Goal: Complete application form: Complete application form

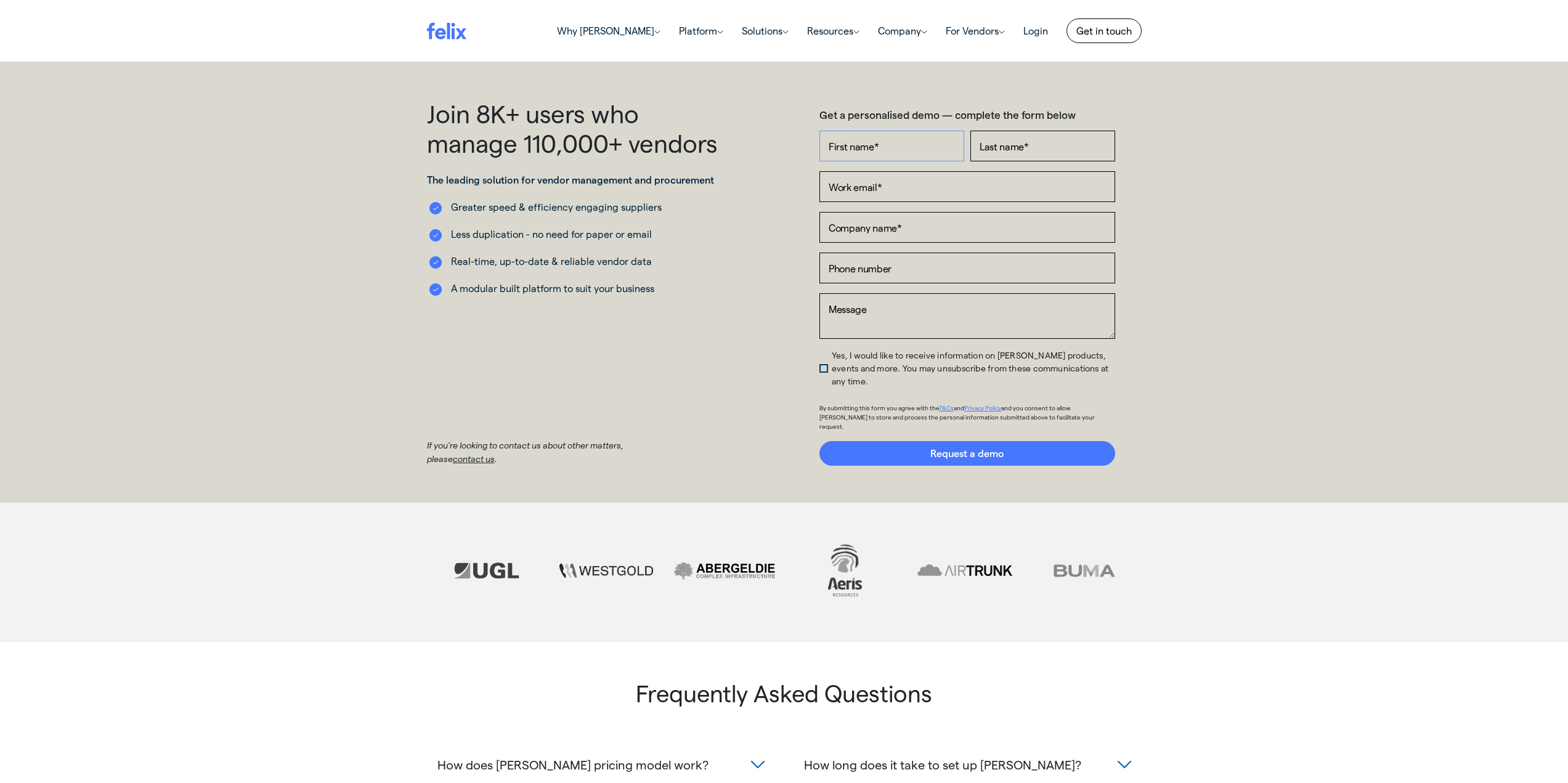
click at [899, 148] on input "First name *" at bounding box center [891, 146] width 145 height 31
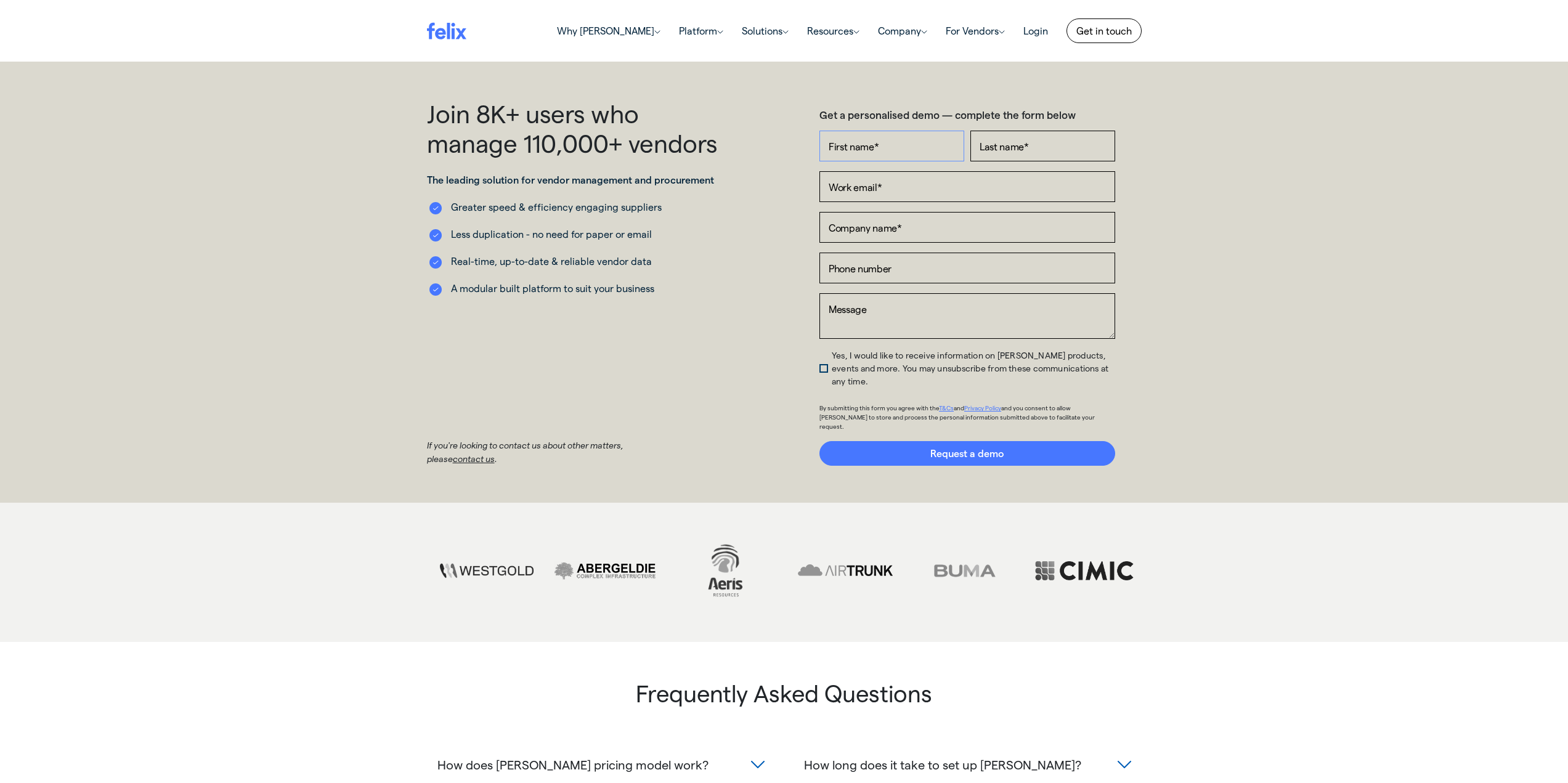
type input "Graeme"
type input "[PERSON_NAME]"
type input "[EMAIL_ADDRESS][DOMAIN_NAME]"
type input "Leverage Engineering Services Pty Ltd"
type input "[PHONE_NUMBER]"
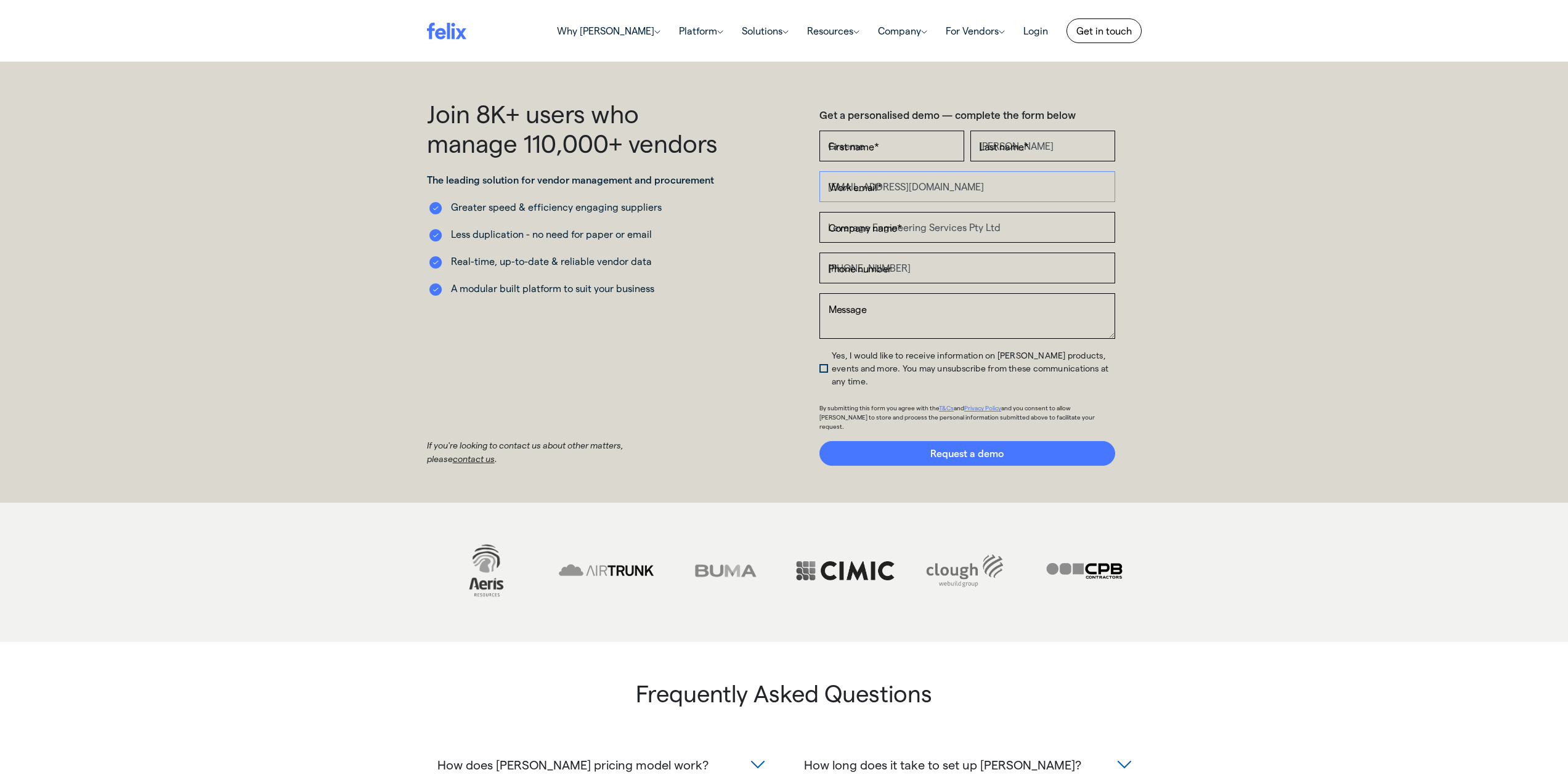
click at [993, 186] on input "[EMAIL_ADDRESS][DOMAIN_NAME]" at bounding box center [967, 186] width 296 height 31
click at [996, 189] on input "[EMAIL_ADDRESS][DOMAIN_NAME]" at bounding box center [967, 186] width 296 height 31
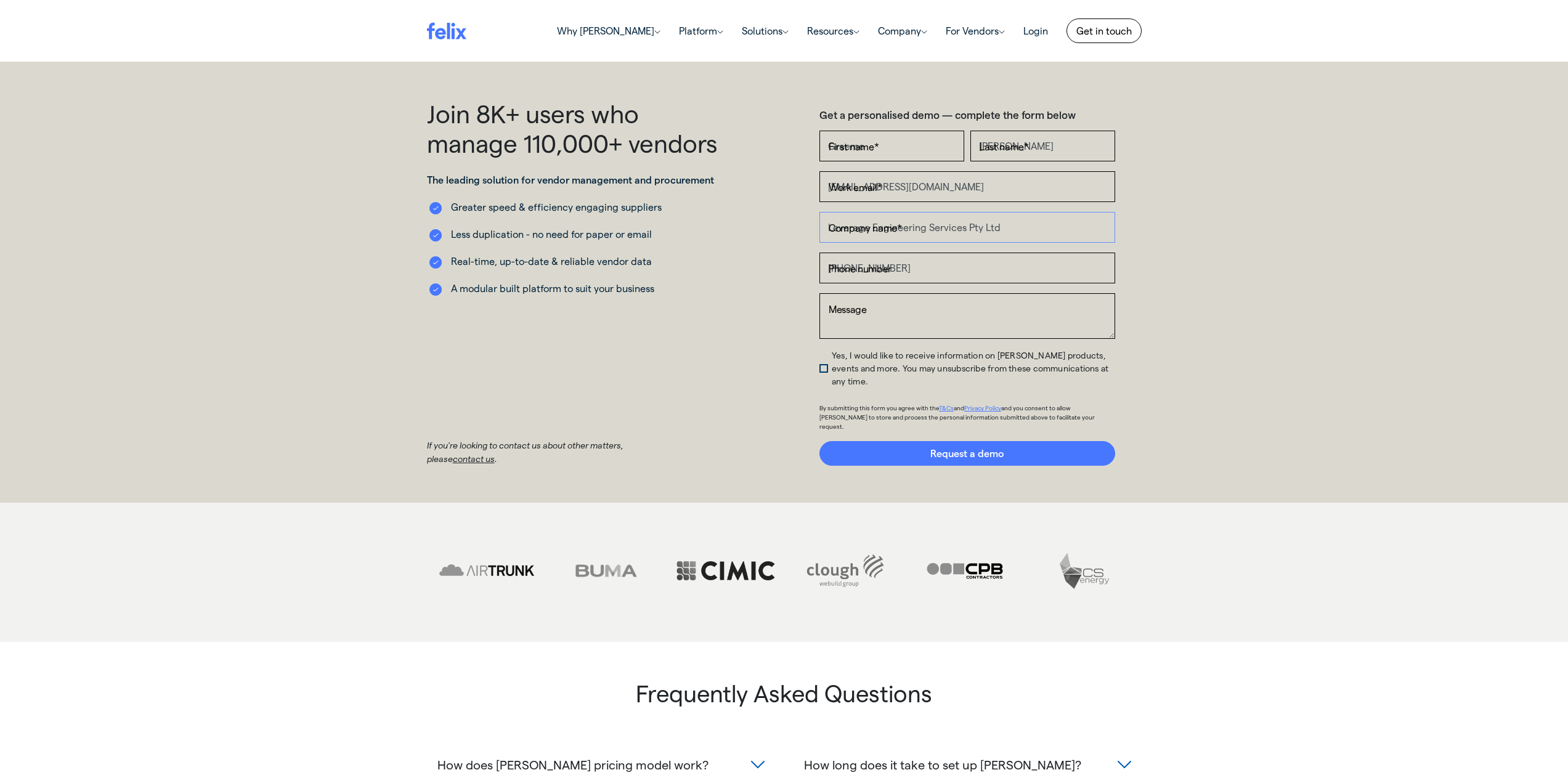
click at [1087, 234] on input "Leverage Engineering Services Pty Ltd" at bounding box center [967, 227] width 296 height 31
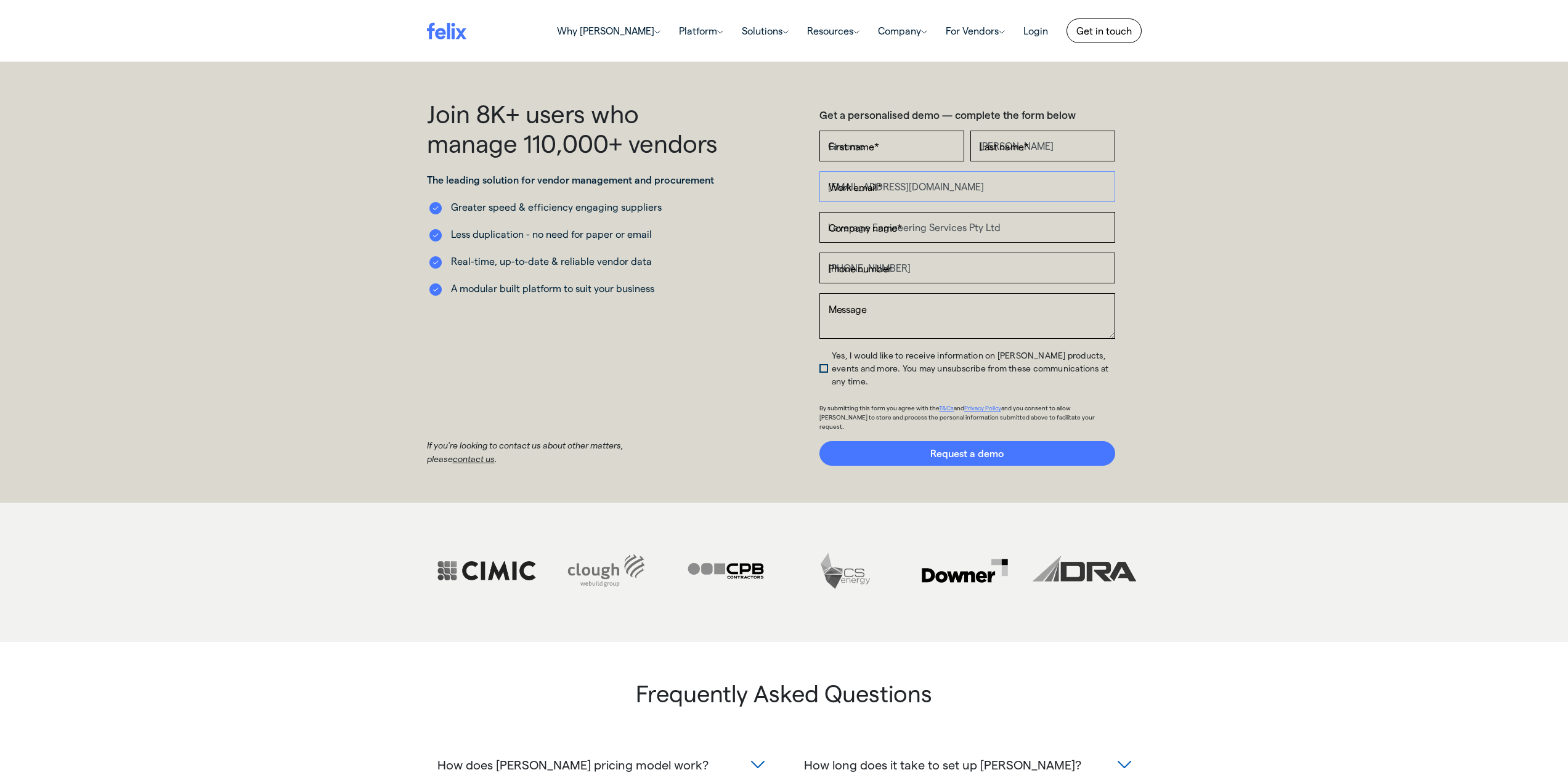
drag, startPoint x: 1017, startPoint y: 189, endPoint x: 815, endPoint y: 189, distance: 202.0
click at [815, 189] on div "Get a personalised demo — complete the form below First name * [PERSON_NAME] La…" at bounding box center [967, 282] width 367 height 367
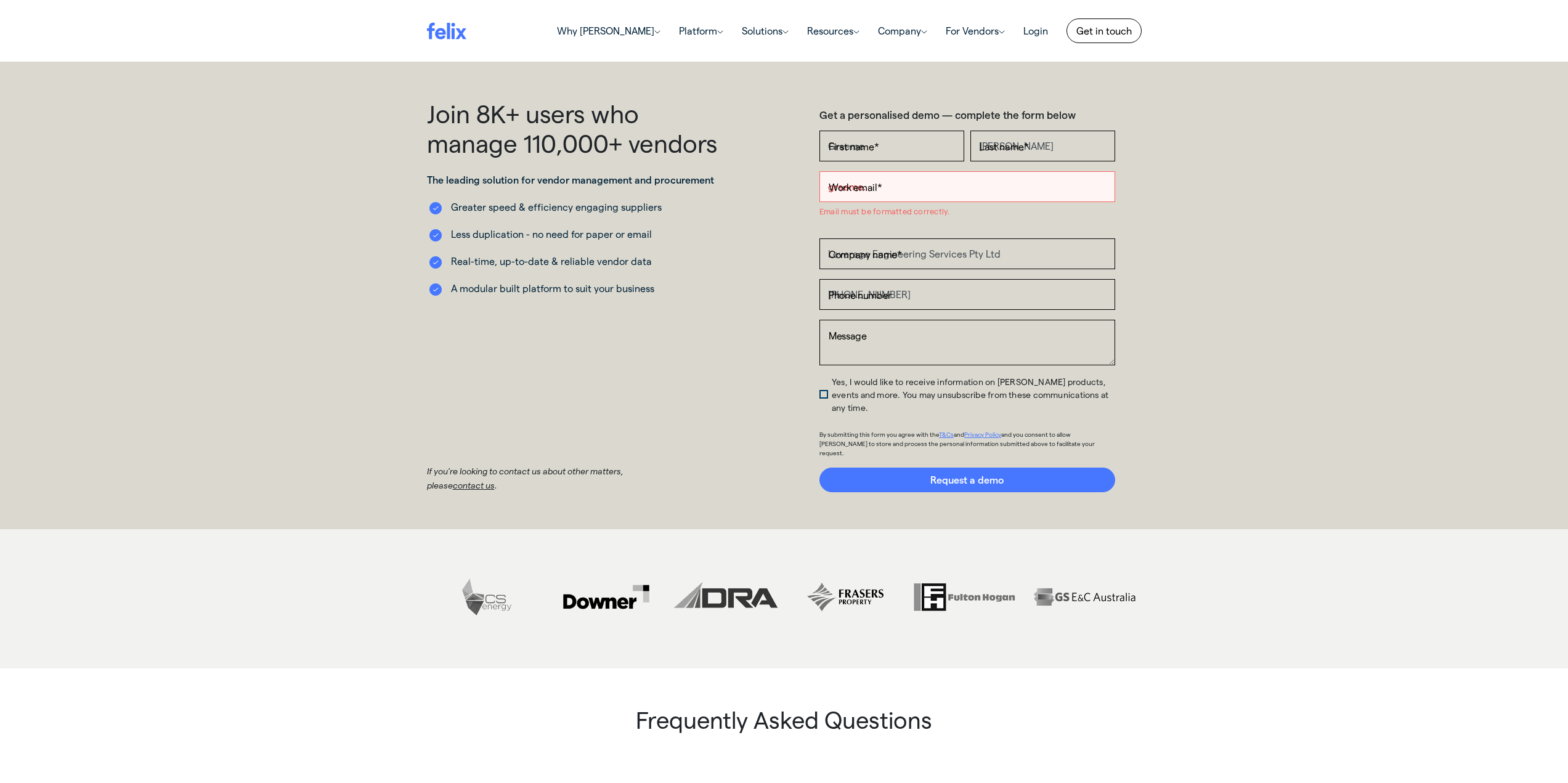
type input "[EMAIL_ADDRESS][PERSON_NAME][DOMAIN_NAME]"
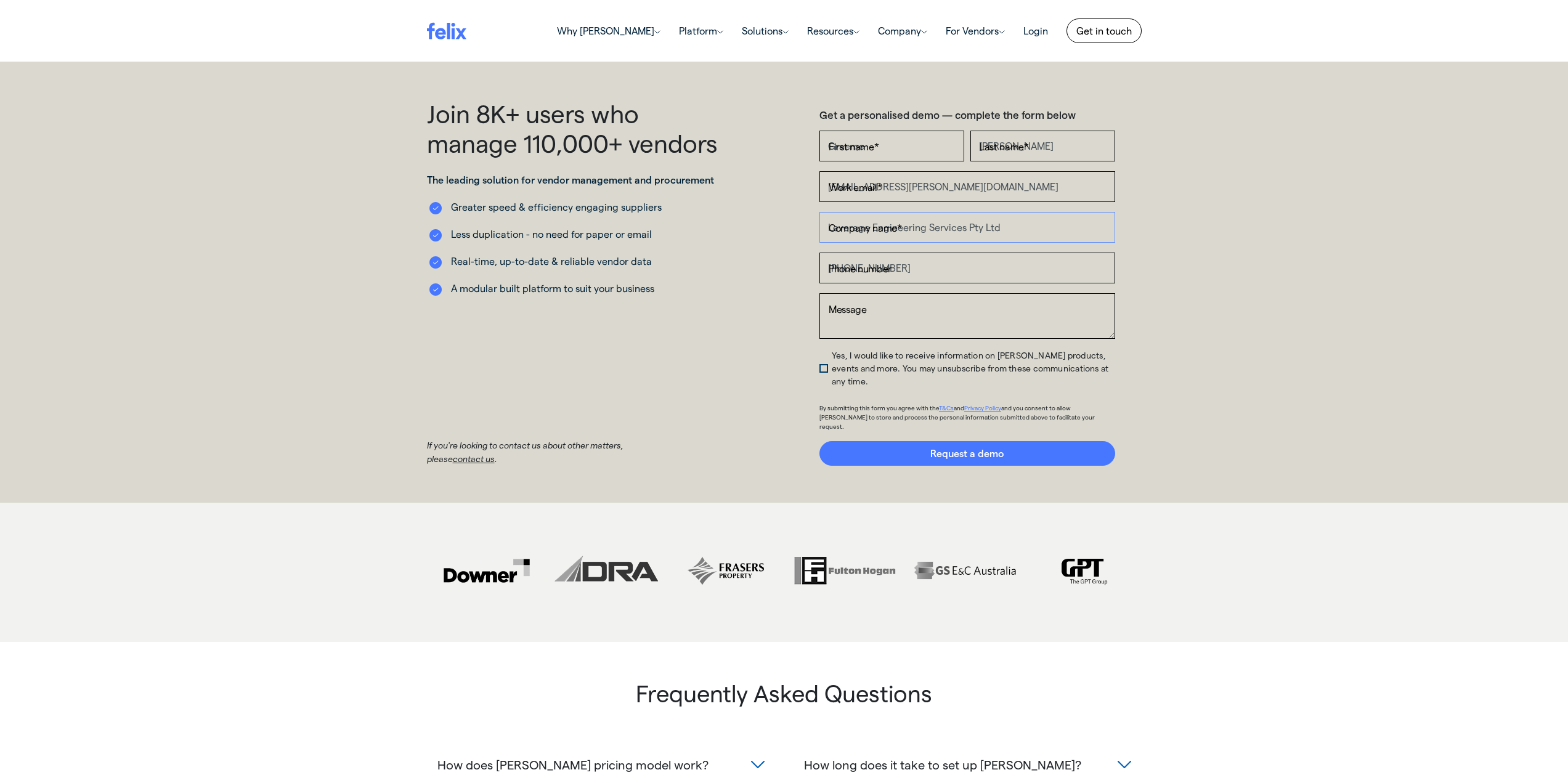
click at [1047, 234] on input "Leverage Engineering Services Pty Ltd" at bounding box center [967, 227] width 296 height 31
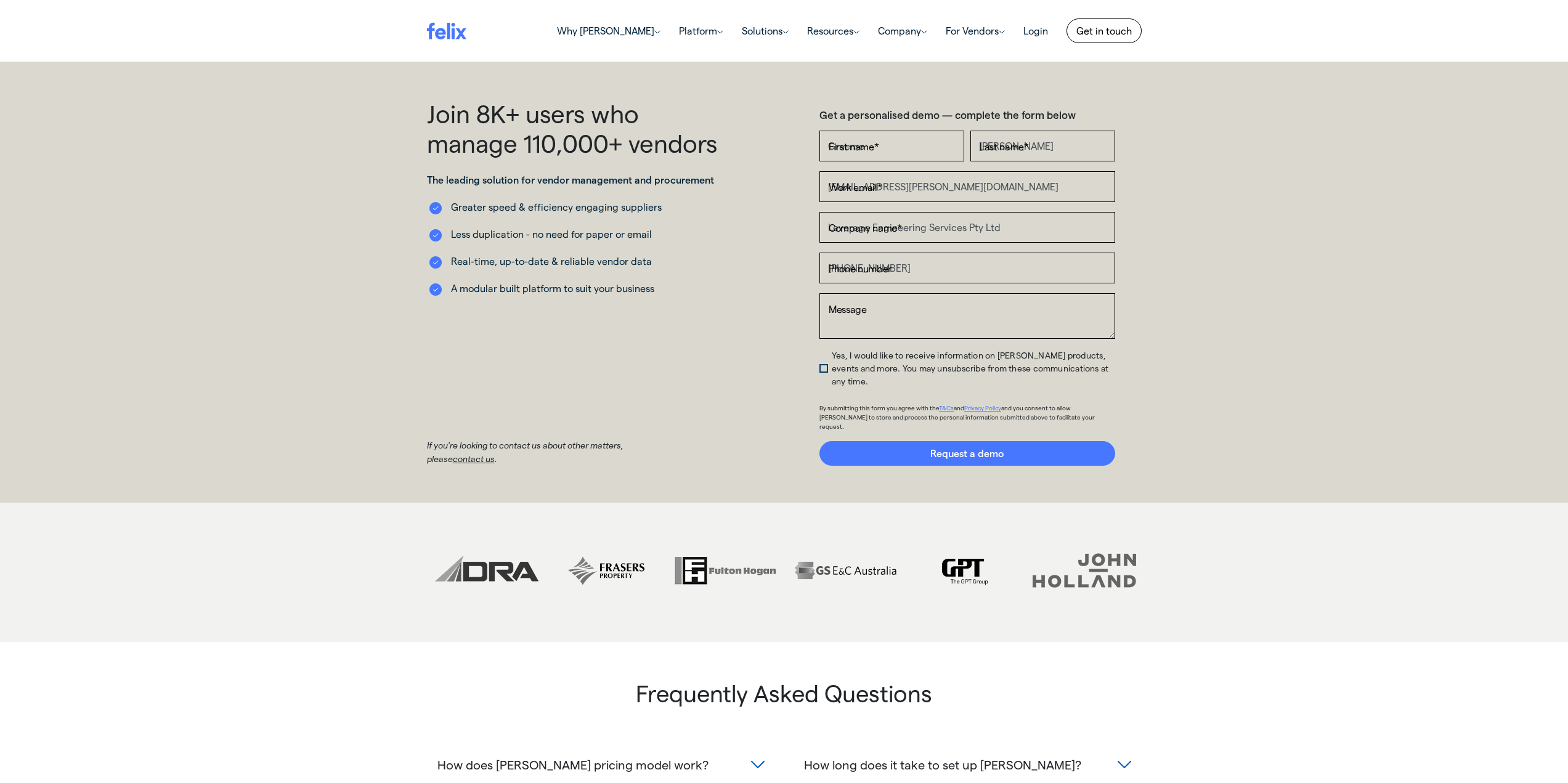
click at [1216, 330] on div "Join 8K+ users who manage 110,000+ vendors The leading solution for vendor mana…" at bounding box center [784, 282] width 1568 height 441
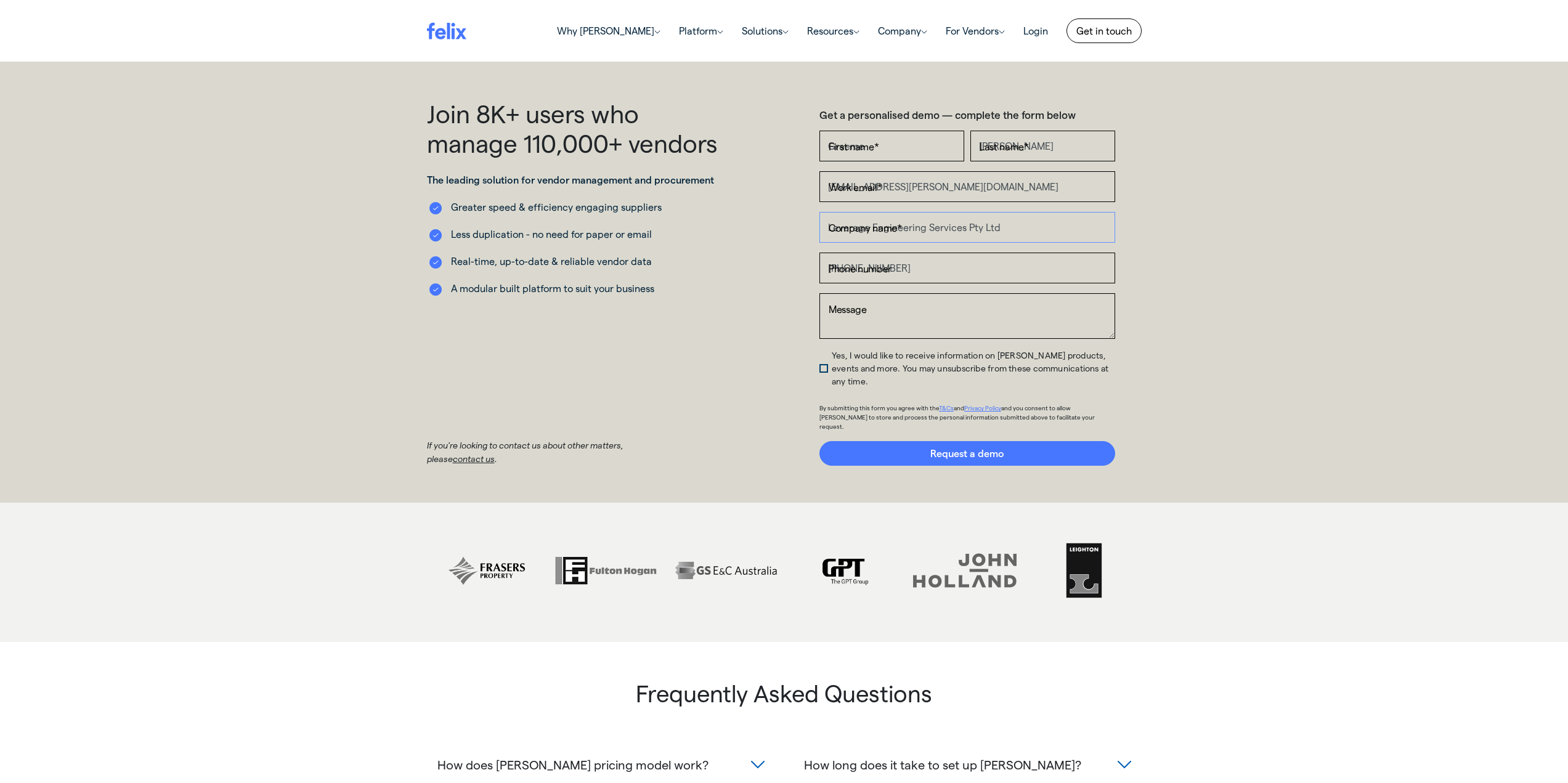
drag, startPoint x: 1050, startPoint y: 227, endPoint x: 797, endPoint y: 229, distance: 253.0
click at [799, 229] on div "Get a personalised demo — complete the form below First name * [PERSON_NAME] La…" at bounding box center [967, 282] width 367 height 367
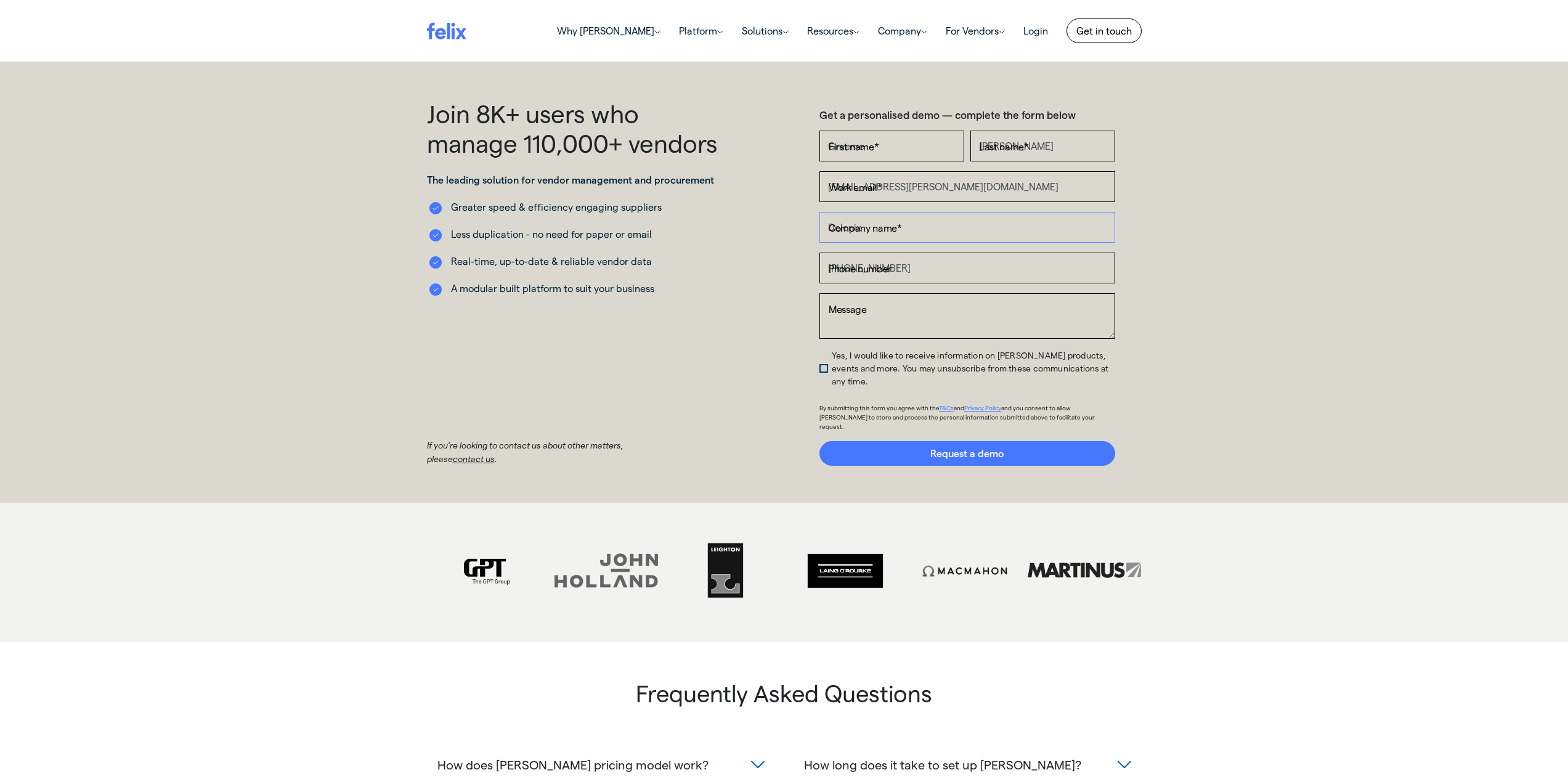
type input "Delonix Solutions"
click at [925, 268] on input "[PHONE_NUMBER]" at bounding box center [967, 268] width 296 height 31
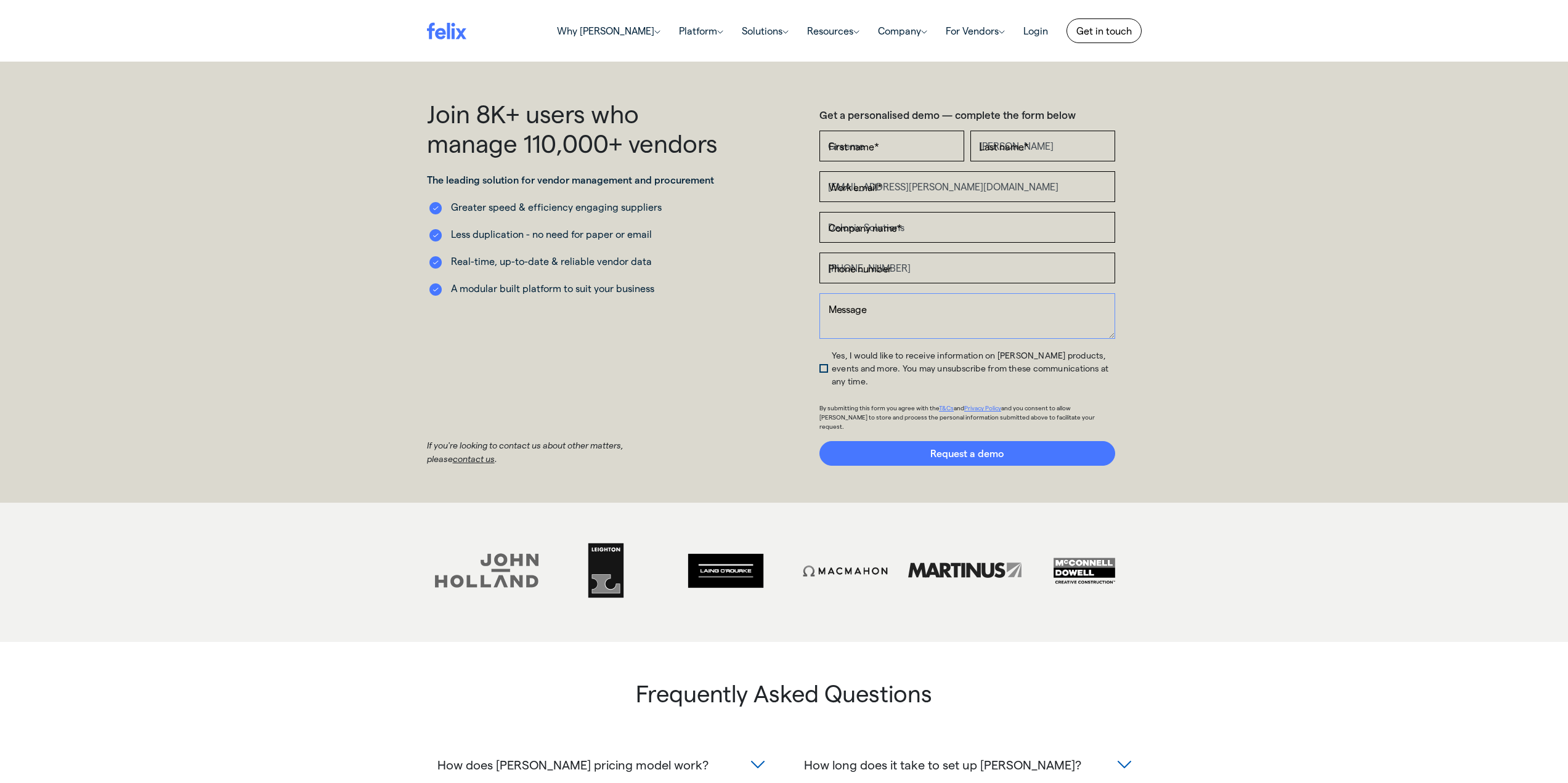
click at [1022, 316] on textarea "Message" at bounding box center [967, 316] width 296 height 46
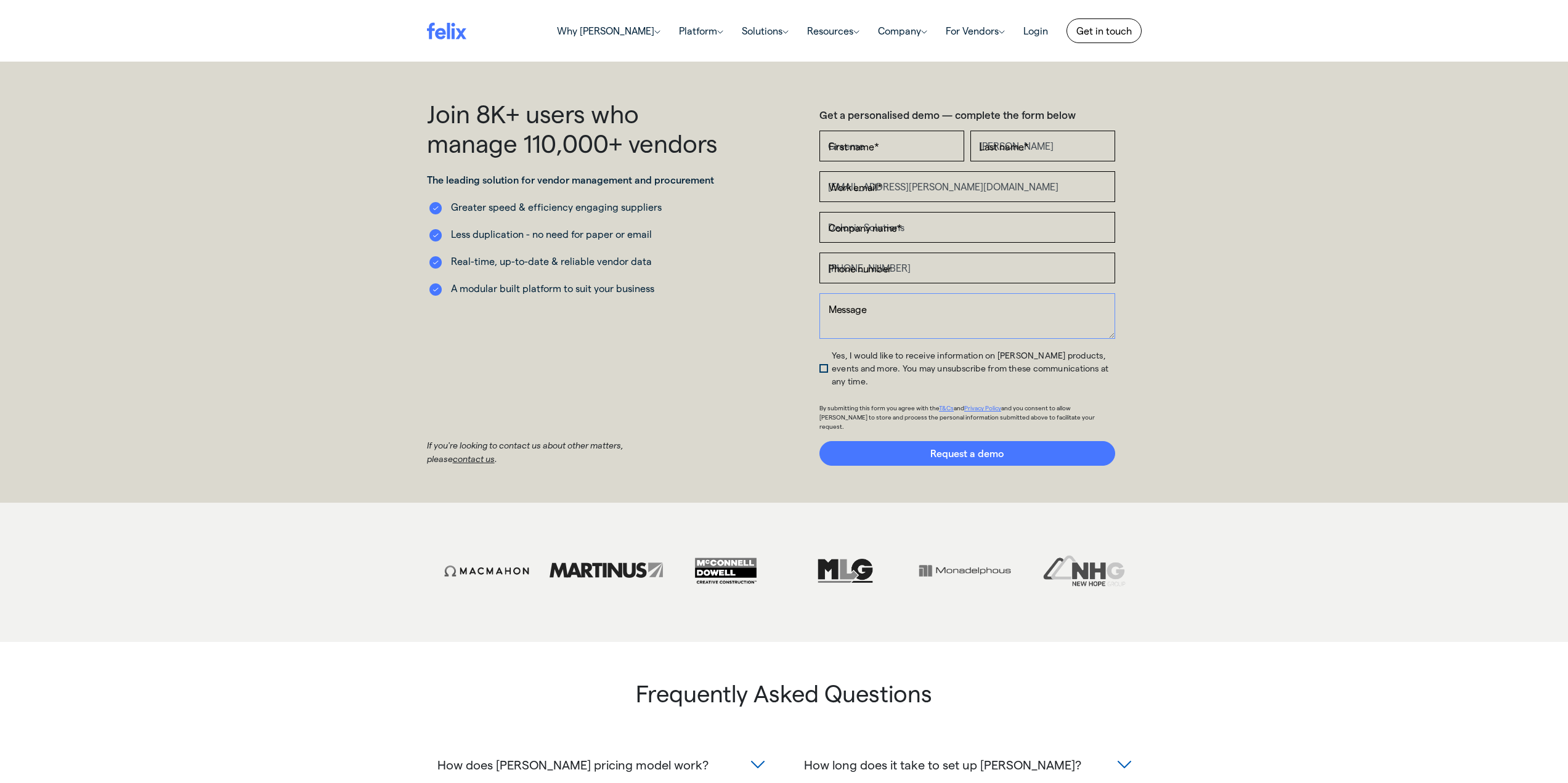
click at [932, 311] on textarea "Message" at bounding box center [967, 316] width 296 height 46
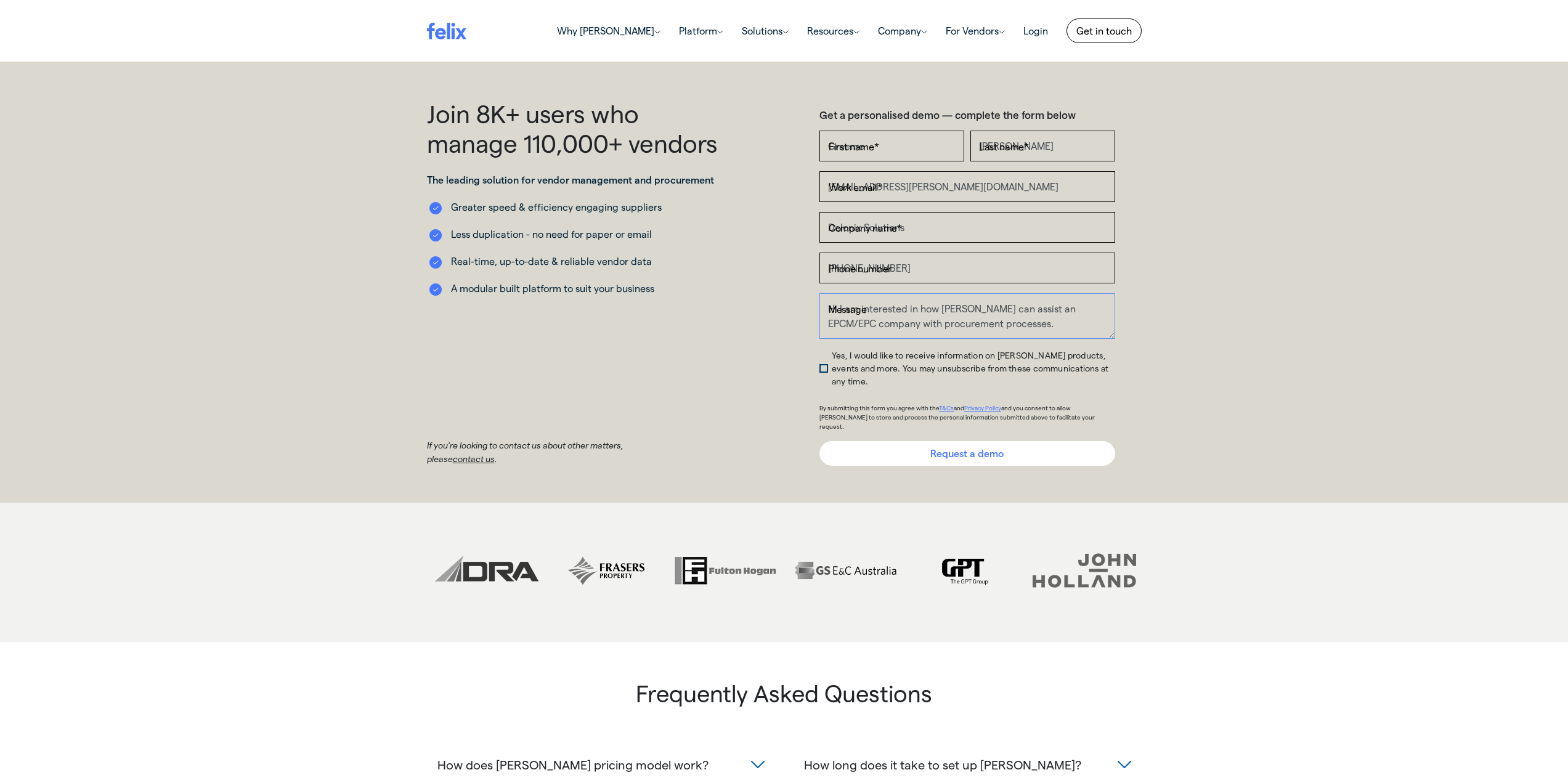
type textarea "Hi I am interested in how [PERSON_NAME] can assist an EPCM/EPC company with pro…"
click at [949, 441] on input "Request a demo" at bounding box center [967, 453] width 296 height 25
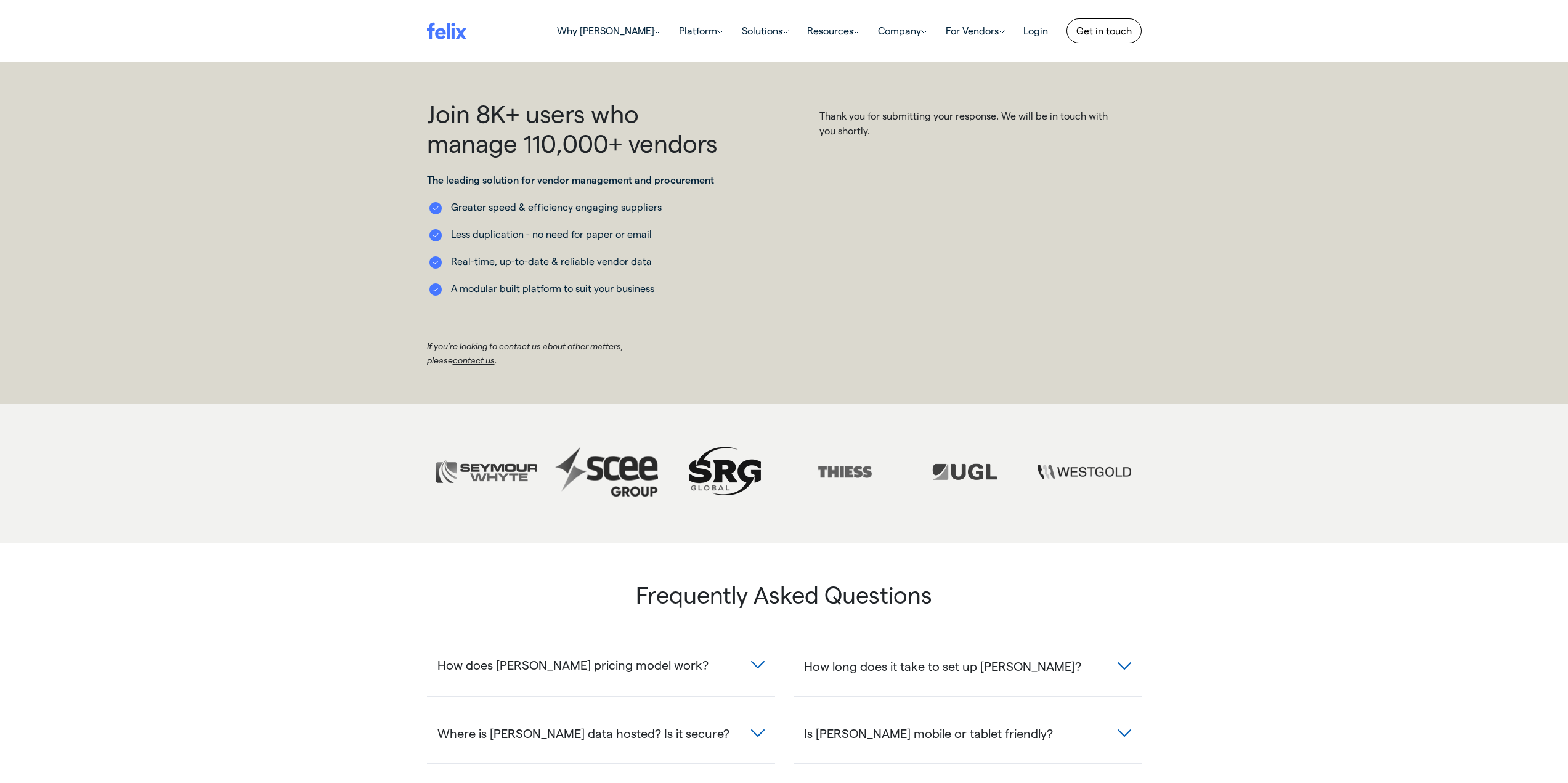
click at [759, 661] on button "How does [PERSON_NAME] pricing model work?" at bounding box center [600, 664] width 348 height 36
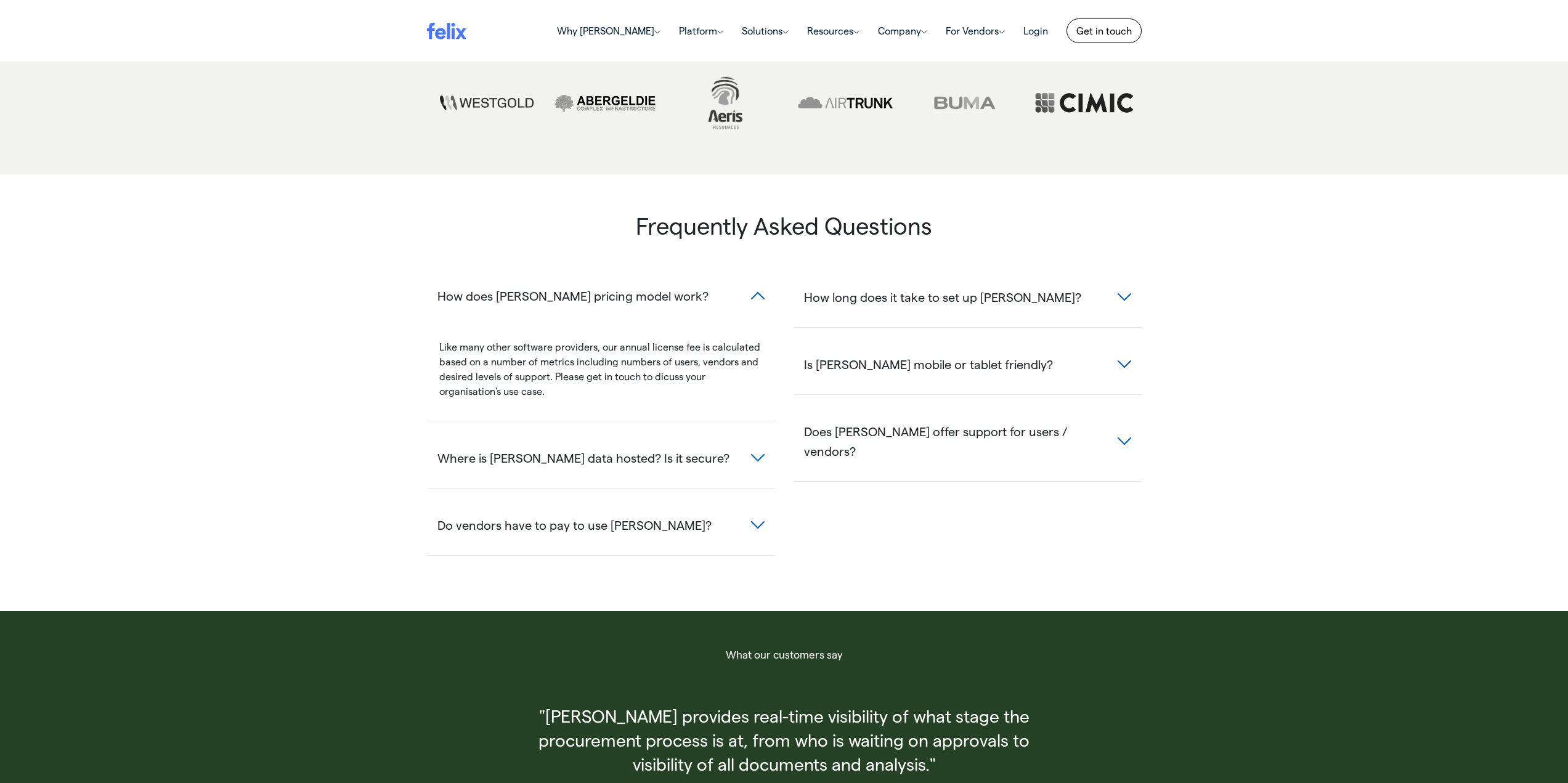
scroll to position [371, 0]
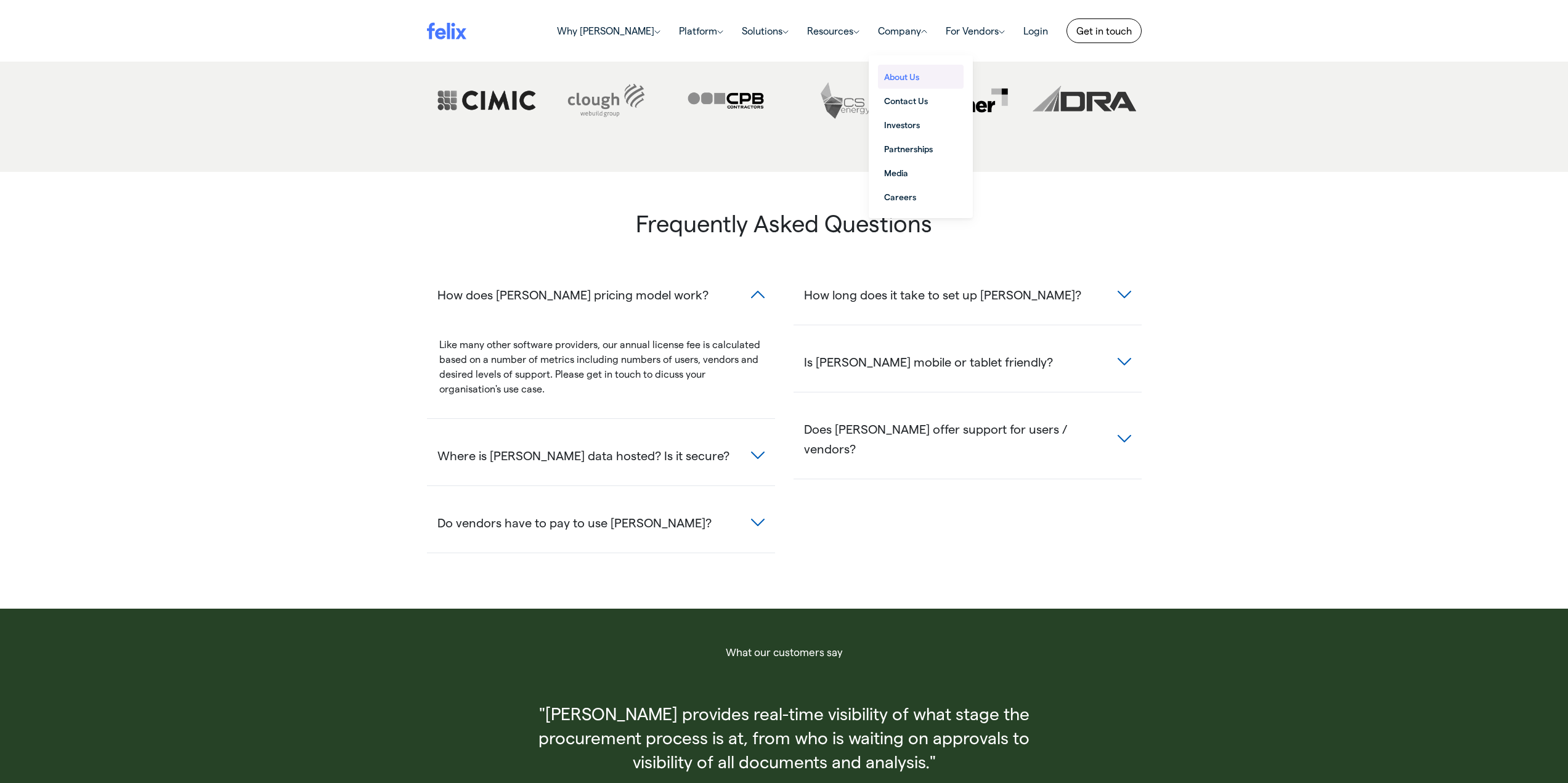
click at [898, 80] on span "About Us" at bounding box center [914, 76] width 60 height 13
